Goal: Information Seeking & Learning: Learn about a topic

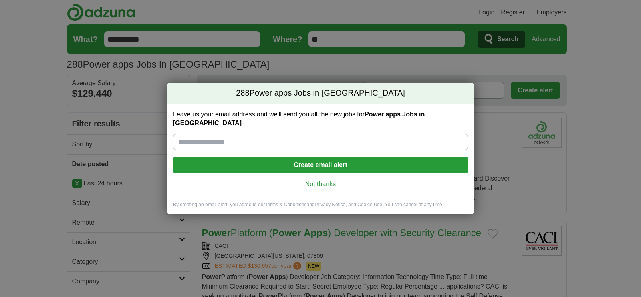
click at [311, 180] on link "No, thanks" at bounding box center [320, 184] width 282 height 9
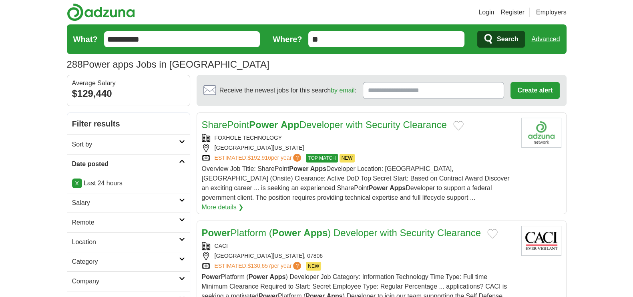
click at [180, 219] on icon at bounding box center [182, 220] width 6 height 4
click at [109, 242] on div "Remote jobs" at bounding box center [128, 241] width 123 height 19
click at [96, 242] on link "Remote jobs" at bounding box center [90, 241] width 36 height 7
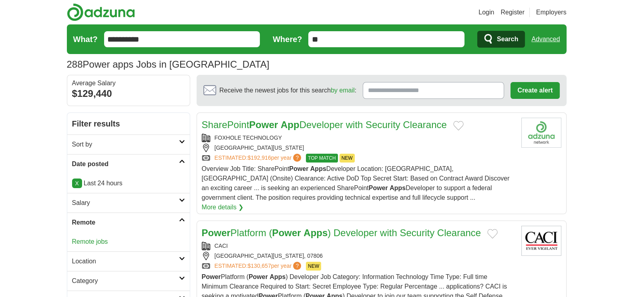
click at [96, 242] on link "Remote jobs" at bounding box center [90, 241] width 36 height 7
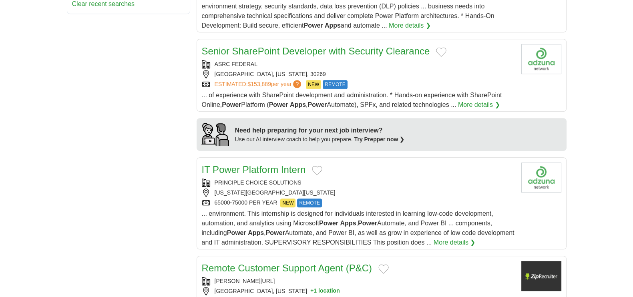
scroll to position [660, 0]
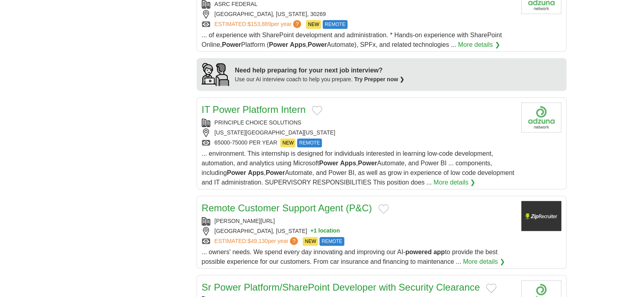
click at [306, 286] on link "Sr Power Platform/SharePoint Developer with Security Clearance" at bounding box center [341, 287] width 278 height 11
click at [276, 111] on link "IT Power Platform Intern" at bounding box center [254, 109] width 104 height 11
